Goal: Task Accomplishment & Management: Manage account settings

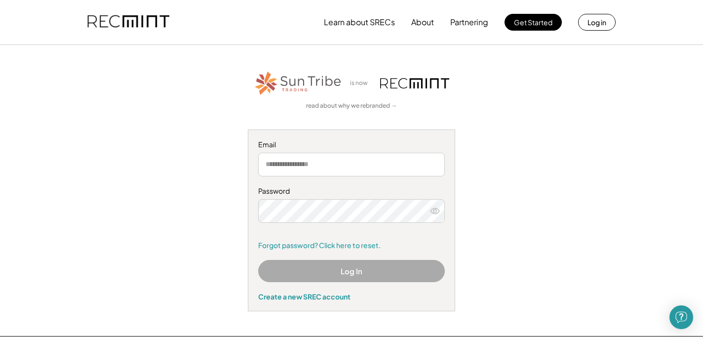
click at [306, 161] on input "email" at bounding box center [351, 164] width 187 height 24
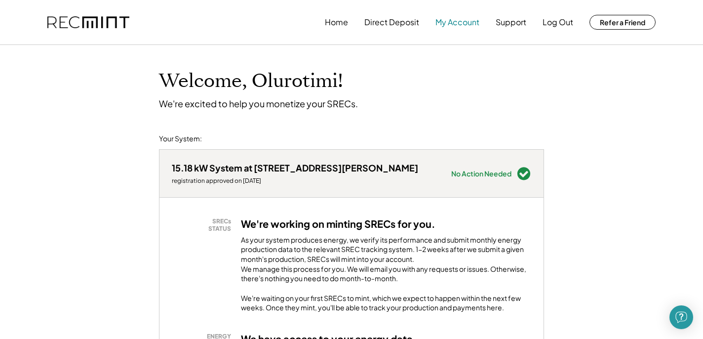
click at [452, 28] on button "My Account" at bounding box center [457, 22] width 44 height 20
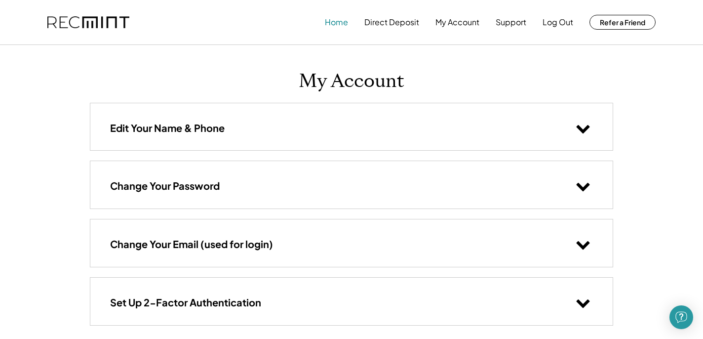
click at [338, 25] on button "Home" at bounding box center [336, 22] width 23 height 20
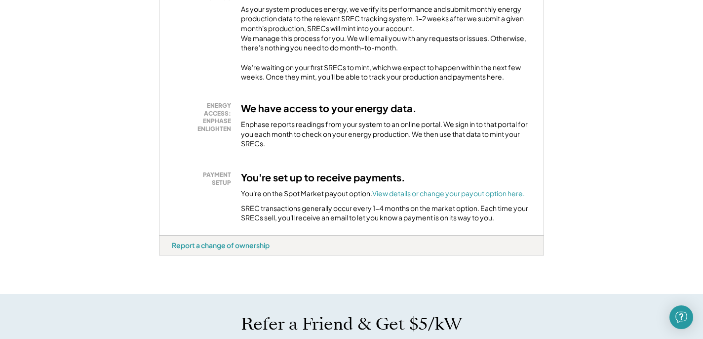
scroll to position [220, 0]
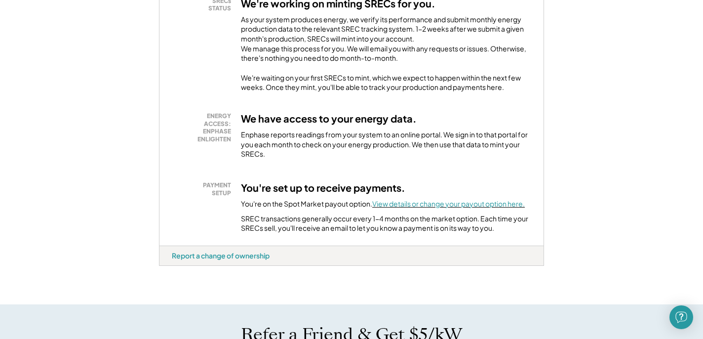
click at [417, 208] on font "View details or change your payout option here." at bounding box center [448, 203] width 152 height 9
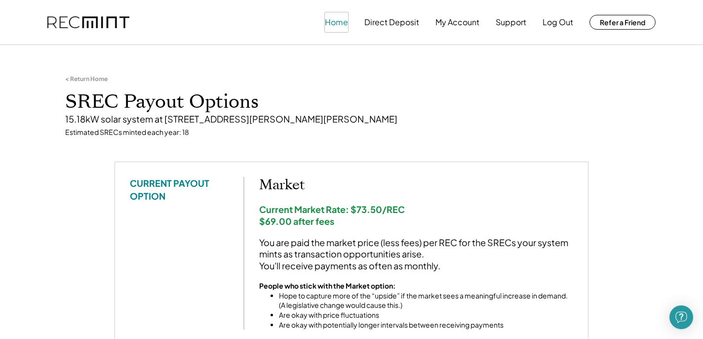
click at [339, 24] on button "Home" at bounding box center [336, 22] width 23 height 20
